Goal: Task Accomplishment & Management: Use online tool/utility

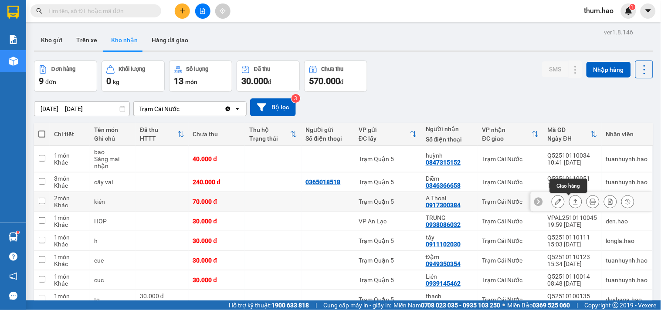
click at [573, 200] on icon at bounding box center [575, 201] width 5 height 5
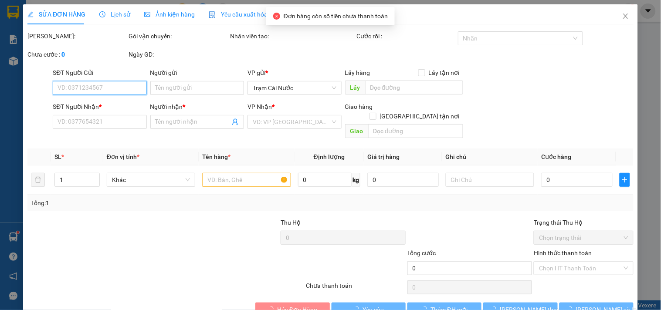
type input "0917300384"
type input "A Thoại"
type input "70.000"
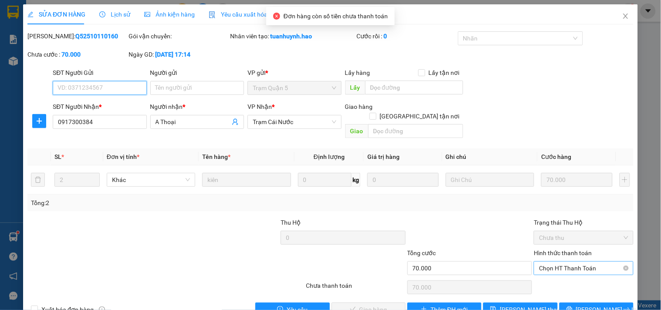
click at [559, 262] on span "Chọn HT Thanh Toán" at bounding box center [583, 268] width 89 height 13
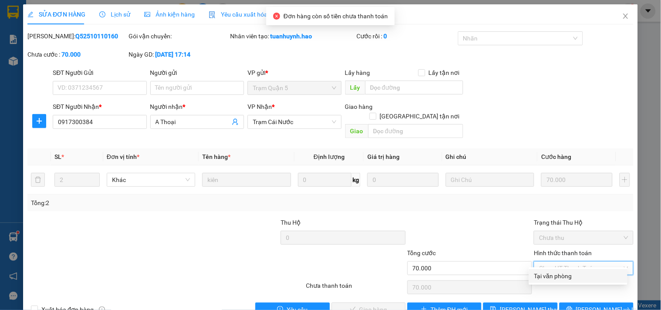
click at [547, 278] on div "Tại văn phòng" at bounding box center [578, 276] width 88 height 10
type input "0"
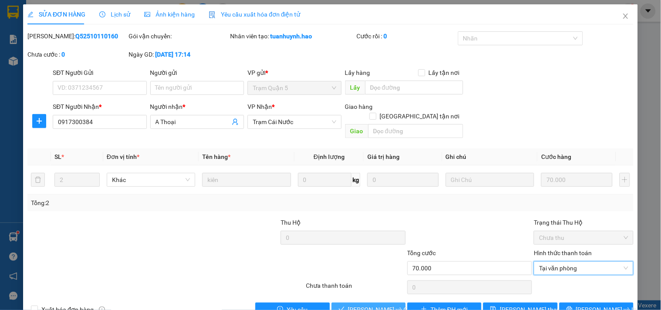
click at [376, 305] on span "[PERSON_NAME] và Giao hàng" at bounding box center [390, 310] width 84 height 10
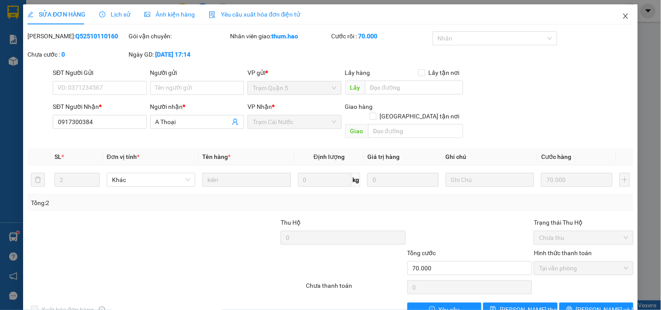
click at [622, 15] on icon "close" at bounding box center [625, 16] width 7 height 7
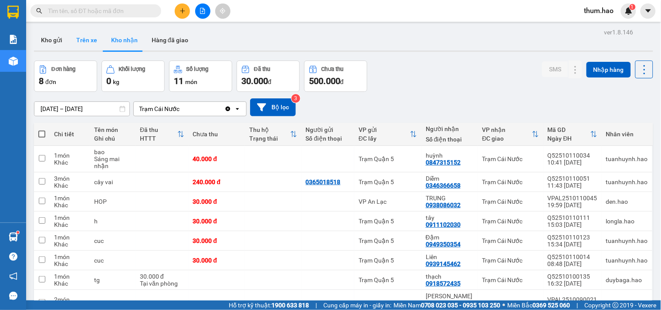
click at [78, 42] on button "Trên xe" at bounding box center [86, 40] width 35 height 21
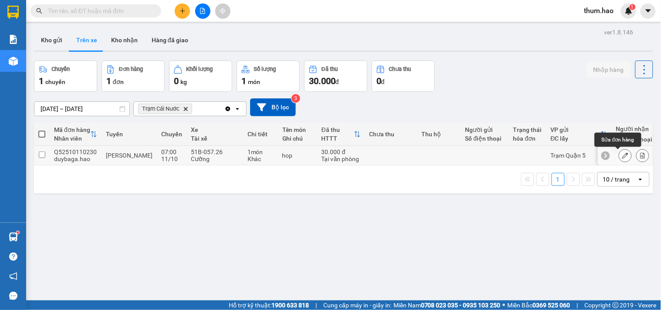
click at [622, 154] on icon at bounding box center [625, 155] width 6 height 6
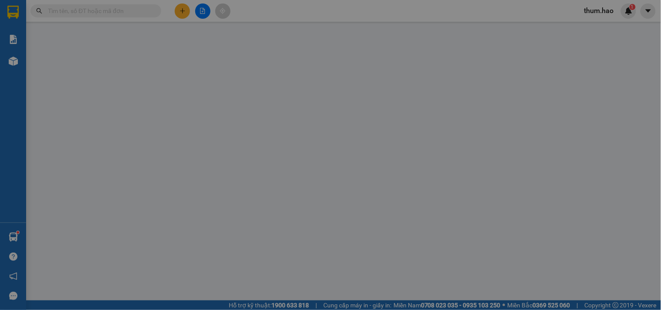
type input "0949034370"
type input "BS BIẾT"
type input "30.000"
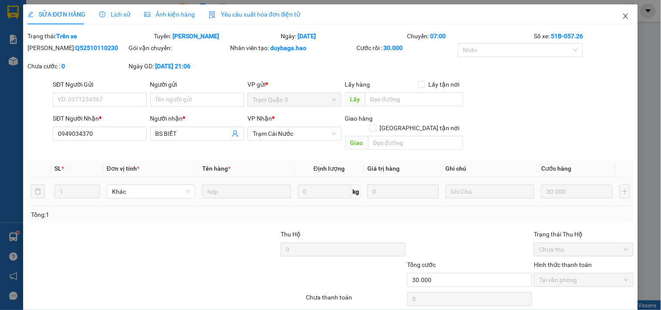
click at [623, 17] on icon "close" at bounding box center [625, 16] width 5 height 5
